Goal: Information Seeking & Learning: Find specific fact

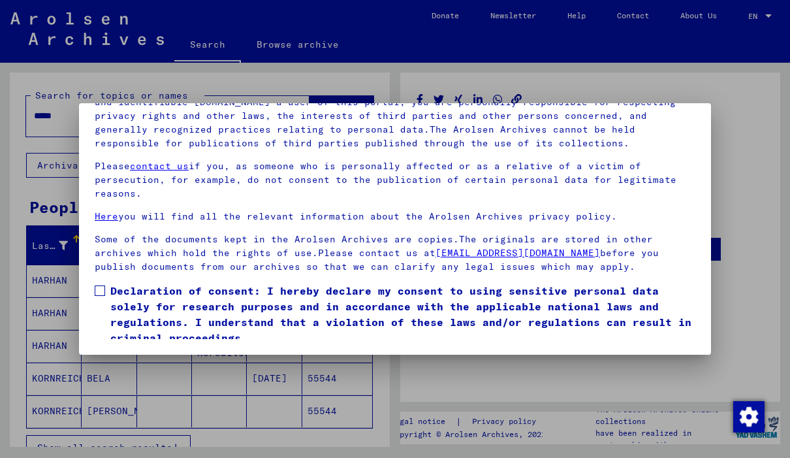
scroll to position [148, 0]
click at [110, 283] on label "Declaration of consent: I hereby declare my consent to using sensitive personal…" at bounding box center [395, 314] width 601 height 63
click at [124, 352] on button "I agree" at bounding box center [126, 364] width 63 height 25
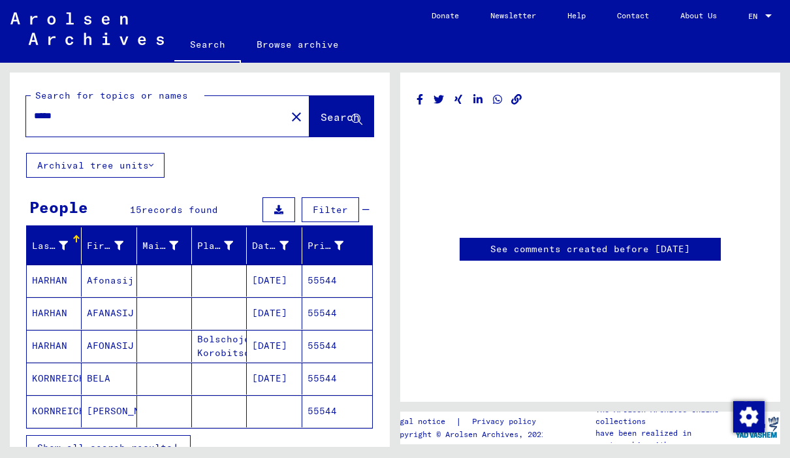
scroll to position [0, 0]
click at [289, 109] on mat-icon "close" at bounding box center [297, 117] width 16 height 16
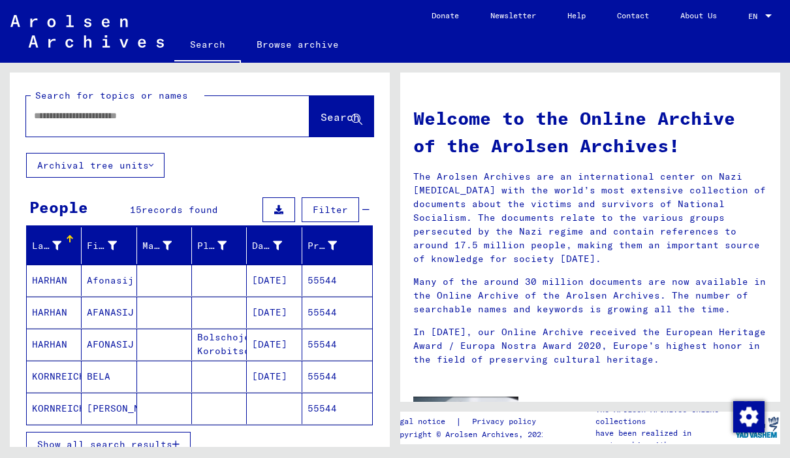
click at [250, 109] on input "text" at bounding box center [152, 116] width 236 height 14
type input "****"
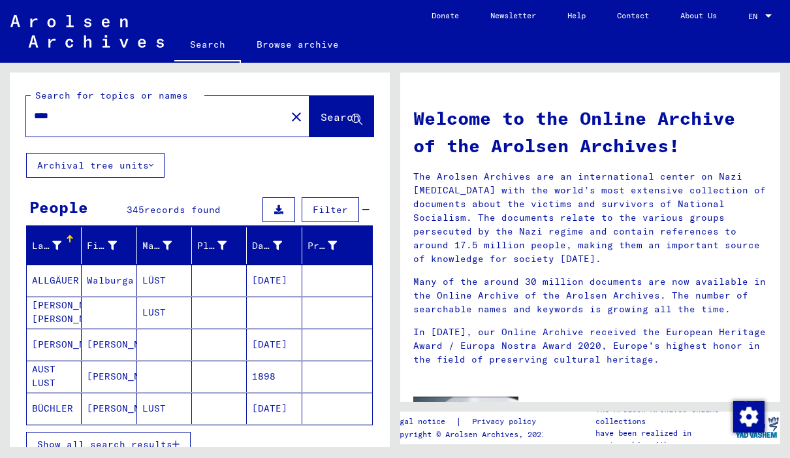
click at [78, 432] on button "Show all search results" at bounding box center [108, 444] width 165 height 25
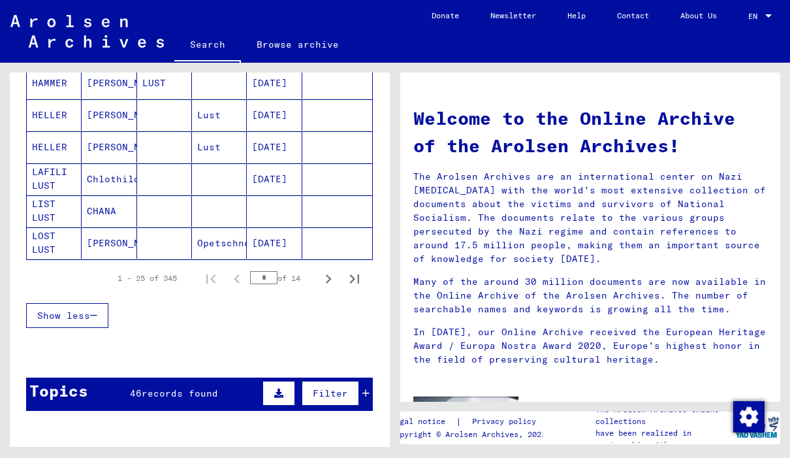
scroll to position [849, 0]
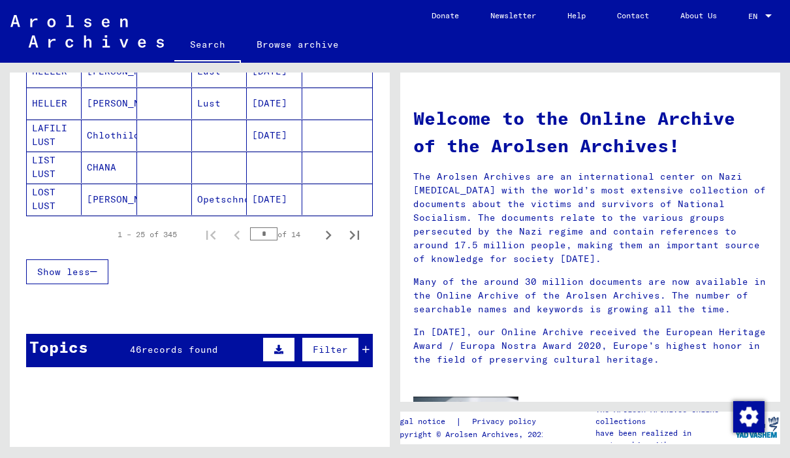
click at [161, 344] on span "records found" at bounding box center [180, 350] width 76 height 12
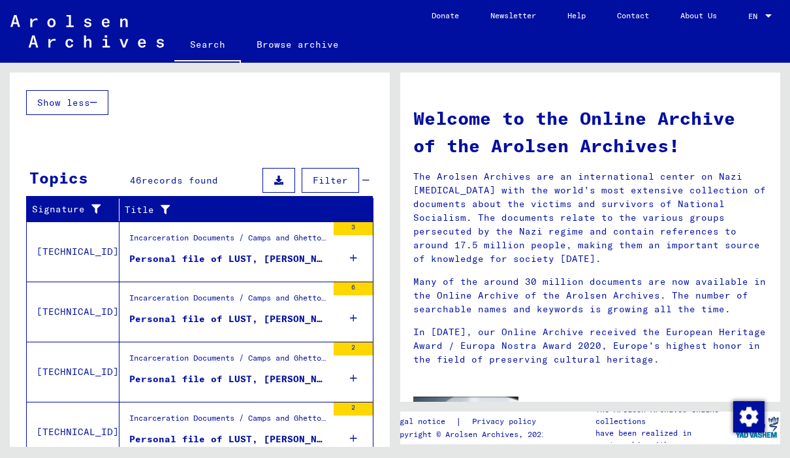
scroll to position [1018, 0]
click at [162, 312] on div "Personal file of LUST, [PERSON_NAME], born on [DEMOGRAPHIC_DATA]" at bounding box center [228, 319] width 198 height 14
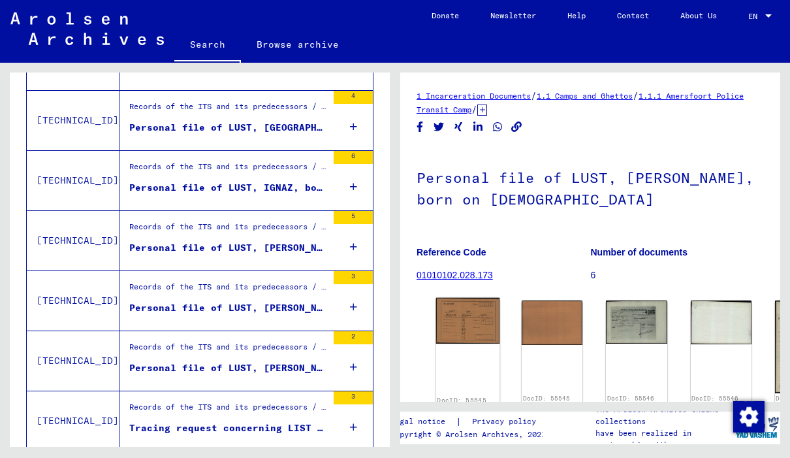
click at [457, 298] on img at bounding box center [468, 321] width 64 height 46
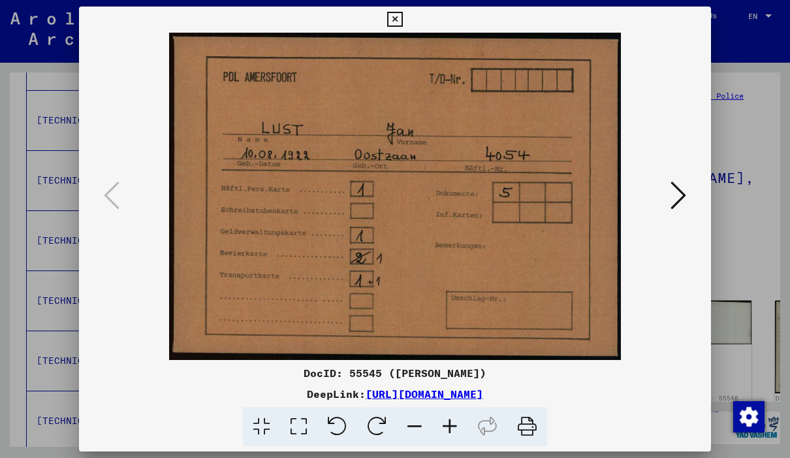
click at [678, 200] on icon at bounding box center [679, 195] width 16 height 31
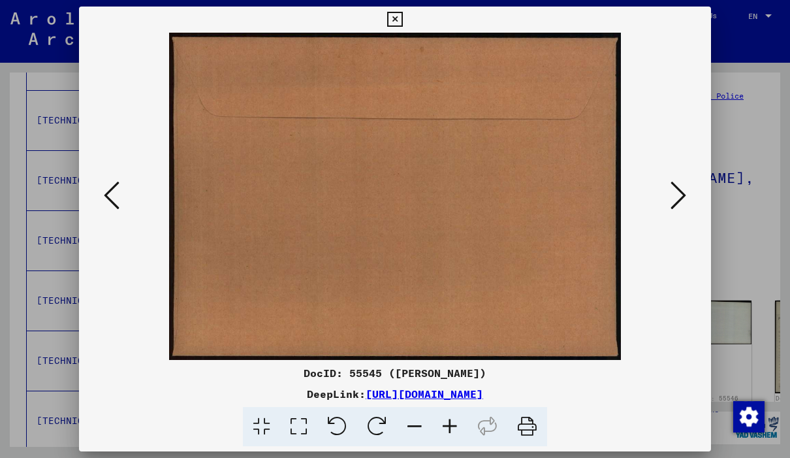
click at [686, 199] on icon at bounding box center [679, 195] width 16 height 31
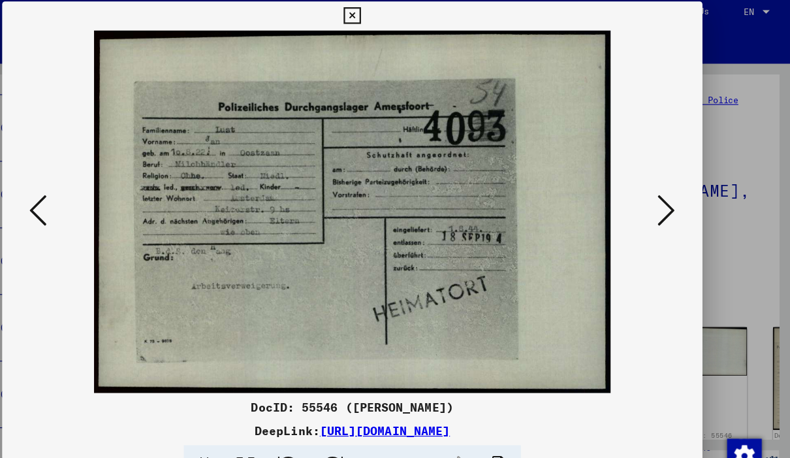
click at [671, 190] on icon at bounding box center [679, 195] width 16 height 31
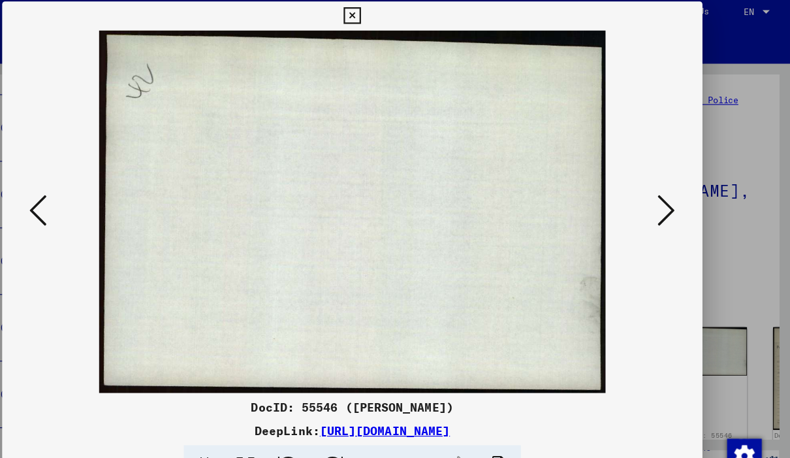
click at [671, 198] on icon at bounding box center [679, 195] width 16 height 31
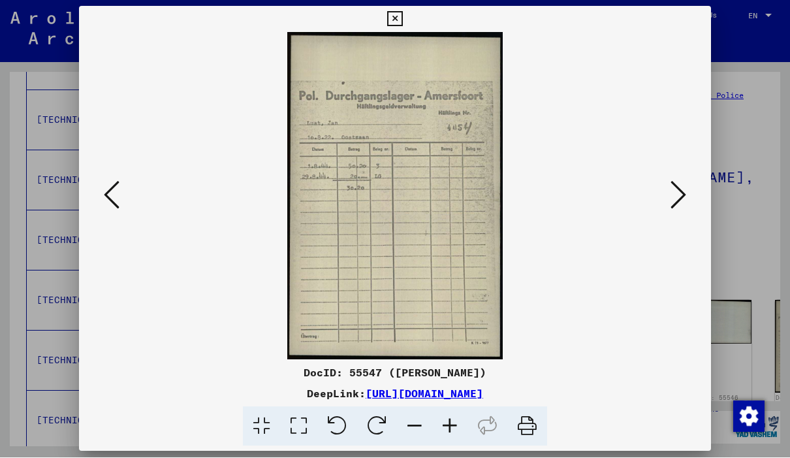
click at [683, 200] on icon at bounding box center [679, 195] width 16 height 31
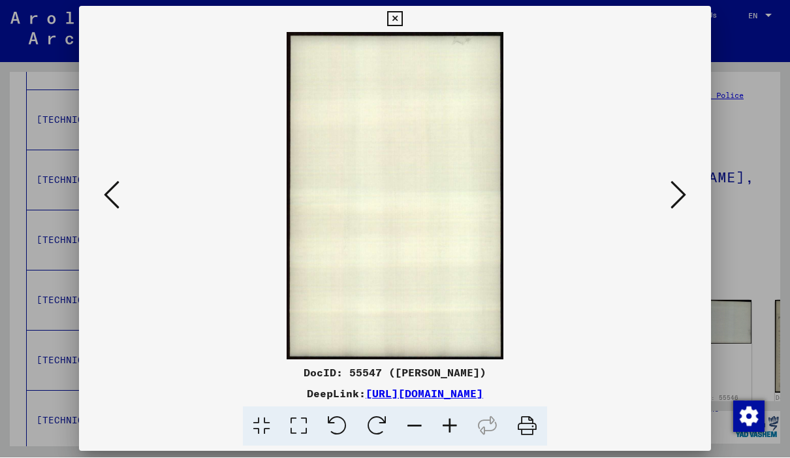
click at [685, 201] on icon at bounding box center [679, 195] width 16 height 31
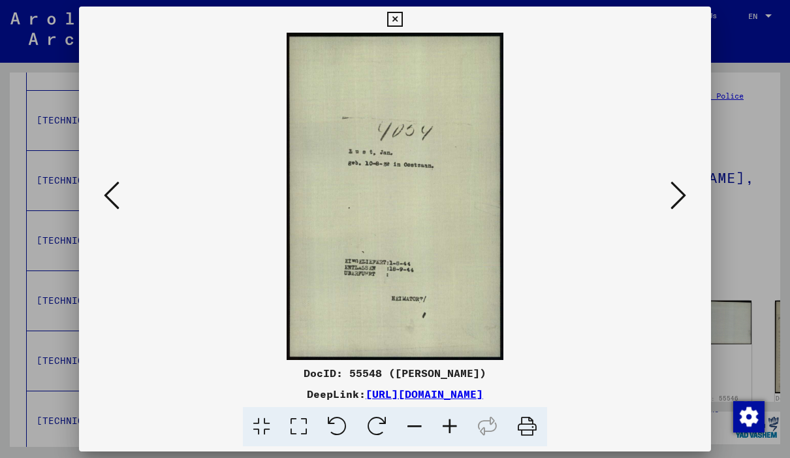
click at [687, 199] on button at bounding box center [679, 196] width 24 height 37
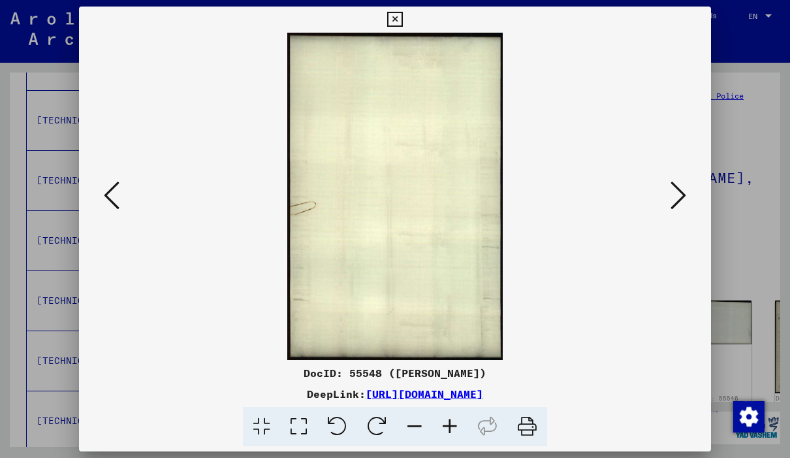
click at [681, 203] on icon at bounding box center [679, 195] width 16 height 31
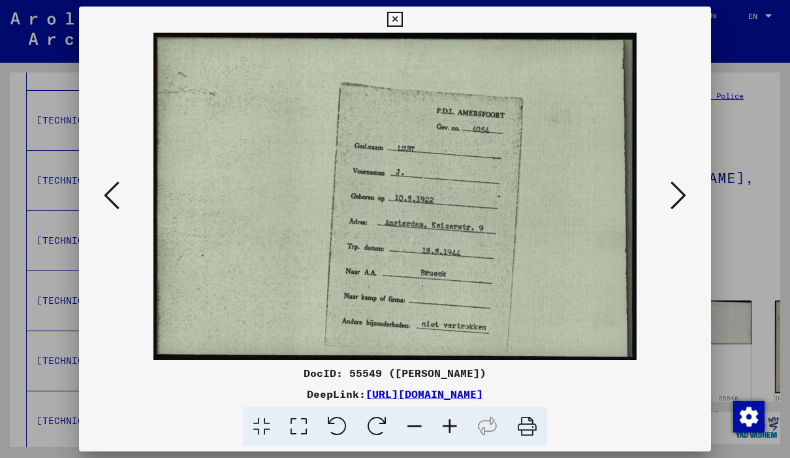
click at [690, 196] on button at bounding box center [679, 196] width 24 height 37
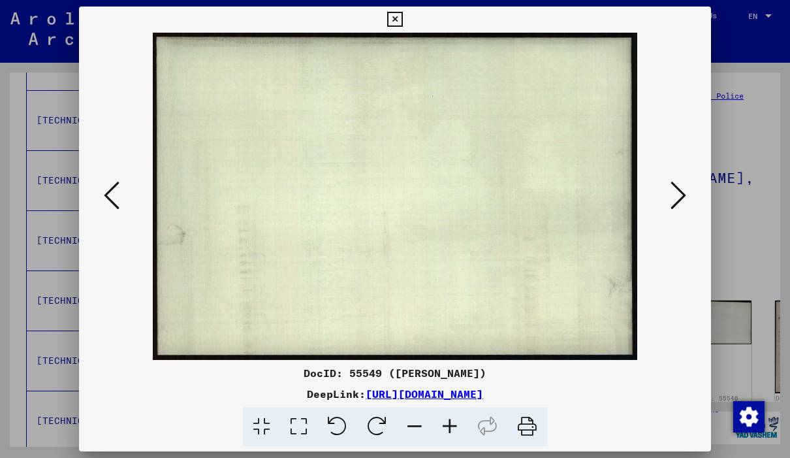
click at [684, 199] on icon at bounding box center [679, 195] width 16 height 31
